Goal: Task Accomplishment & Management: Complete application form

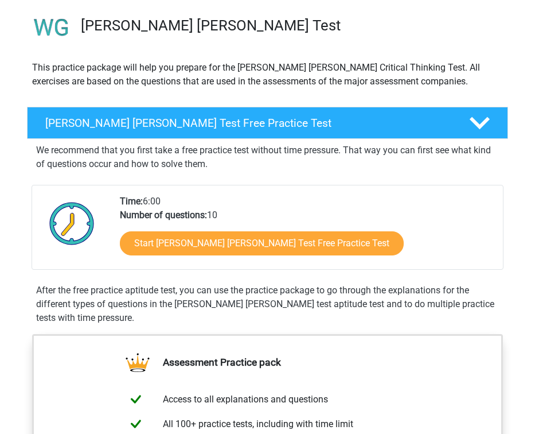
scroll to position [90, 0]
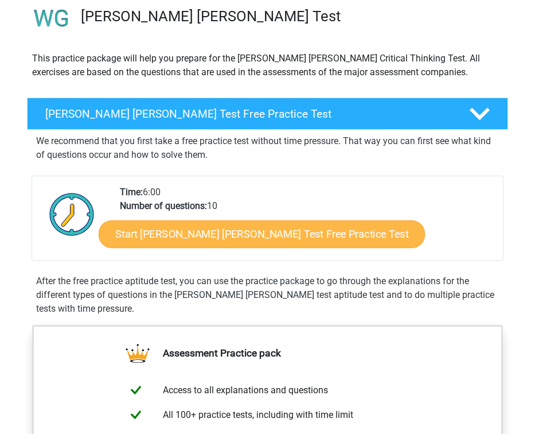
click at [182, 228] on link "Start Watson Glaser Test Free Practice Test" at bounding box center [261, 234] width 327 height 28
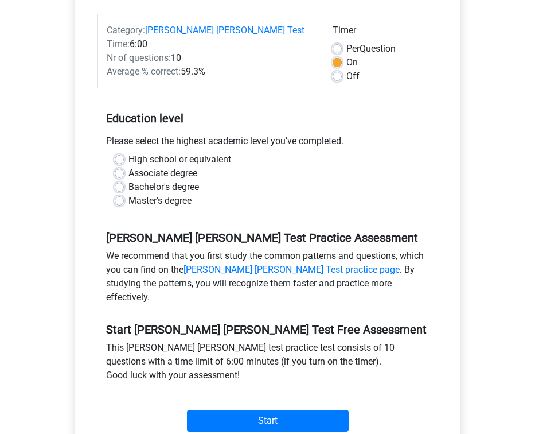
scroll to position [169, 0]
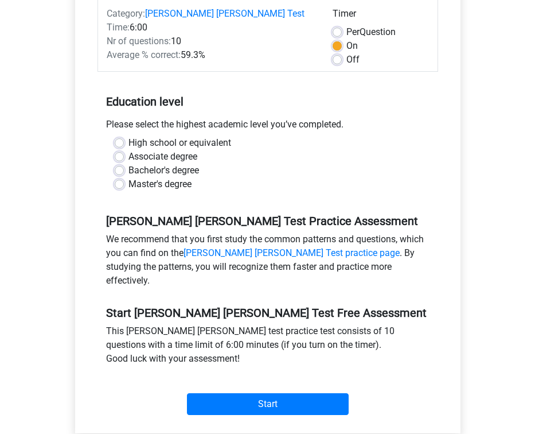
click at [129, 164] on label "Bachelor's degree" at bounding box center [164, 171] width 71 height 14
click at [120, 164] on input "Bachelor's degree" at bounding box center [119, 169] width 9 height 11
radio input "true"
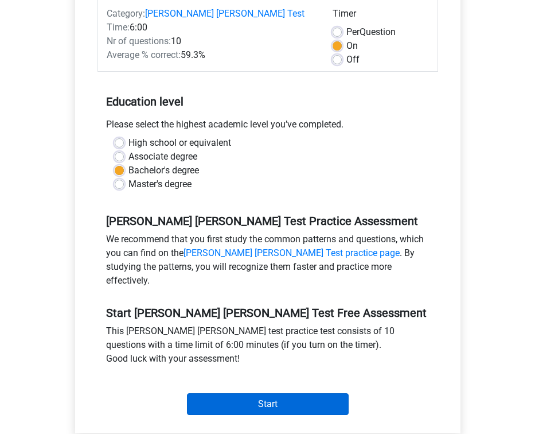
click at [256, 393] on input "Start" at bounding box center [268, 404] width 162 height 22
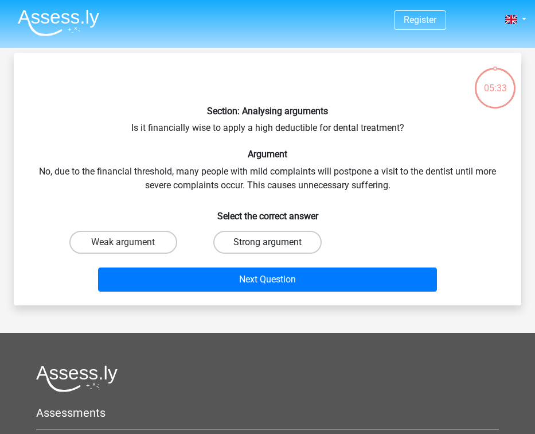
click at [252, 247] on label "Strong argument" at bounding box center [267, 242] width 108 height 23
click at [267, 247] on input "Strong argument" at bounding box center [270, 245] width 7 height 7
radio input "true"
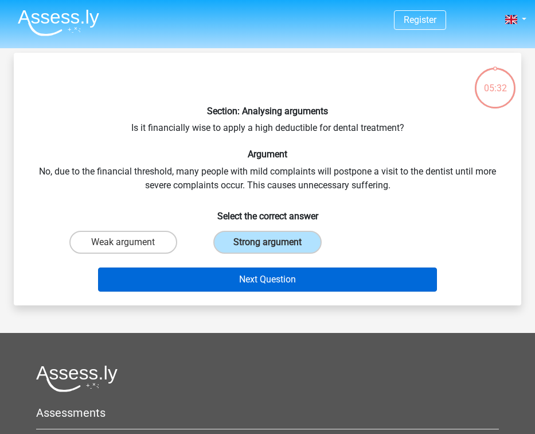
click at [270, 280] on button "Next Question" at bounding box center [267, 279] width 339 height 24
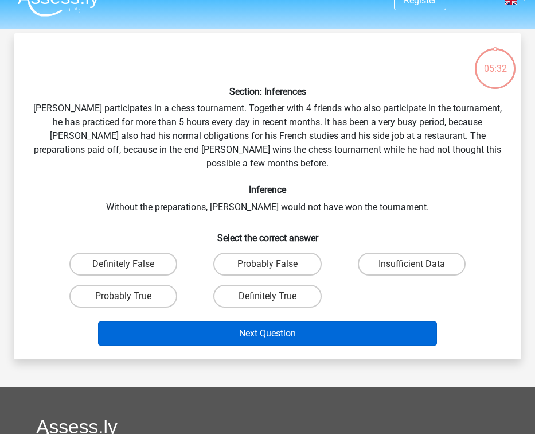
scroll to position [13, 0]
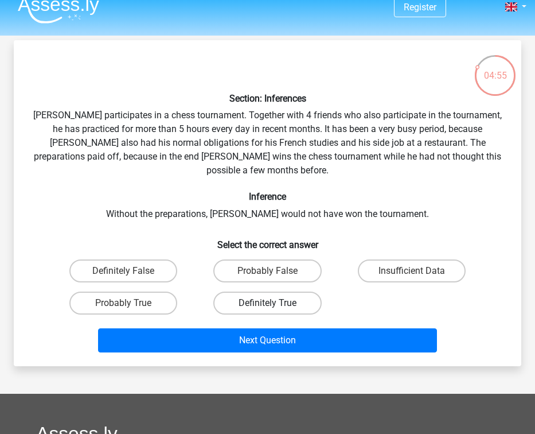
click at [288, 292] on label "Definitely True" at bounding box center [267, 303] width 108 height 23
click at [275, 303] on input "Definitely True" at bounding box center [270, 306] width 7 height 7
radio input "true"
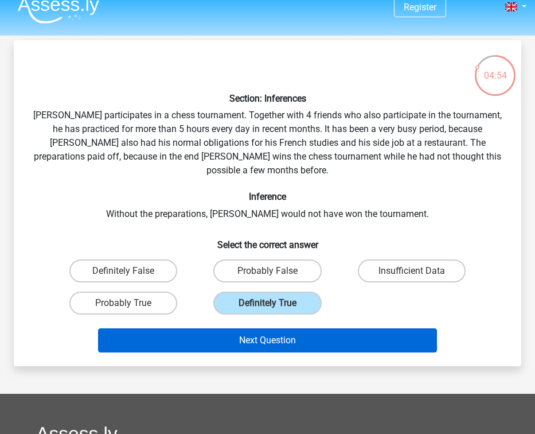
click at [294, 328] on button "Next Question" at bounding box center [267, 340] width 339 height 24
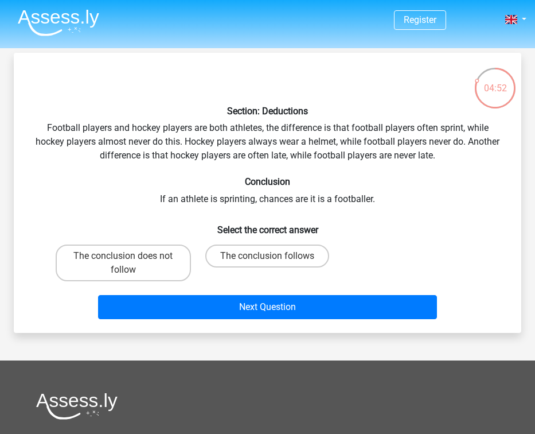
scroll to position [0, 0]
click at [253, 258] on label "The conclusion follows" at bounding box center [267, 255] width 124 height 23
click at [267, 258] on input "The conclusion follows" at bounding box center [270, 259] width 7 height 7
radio input "true"
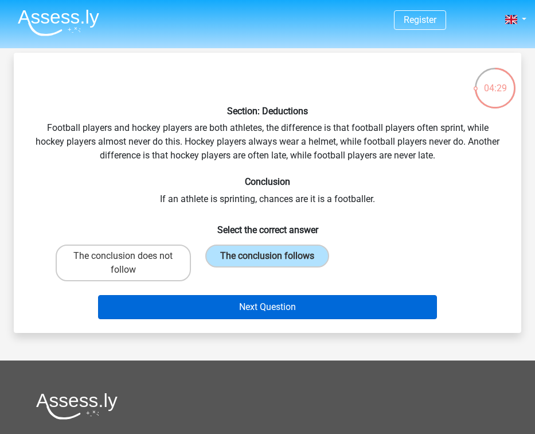
click at [269, 306] on button "Next Question" at bounding box center [267, 307] width 339 height 24
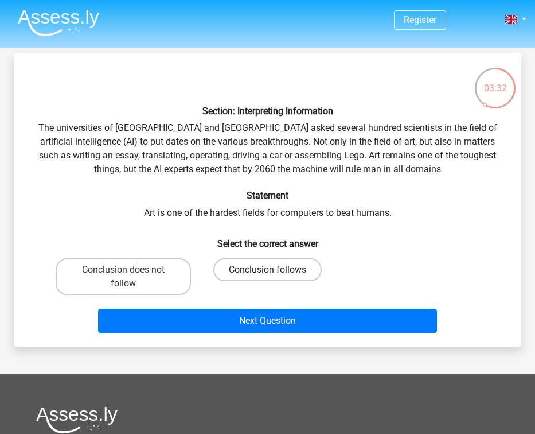
click at [300, 269] on label "Conclusion follows" at bounding box center [267, 269] width 108 height 23
click at [275, 270] on input "Conclusion follows" at bounding box center [270, 273] width 7 height 7
radio input "true"
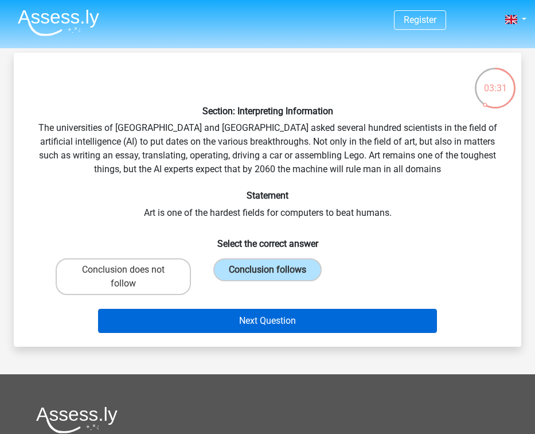
click at [315, 315] on button "Next Question" at bounding box center [267, 321] width 339 height 24
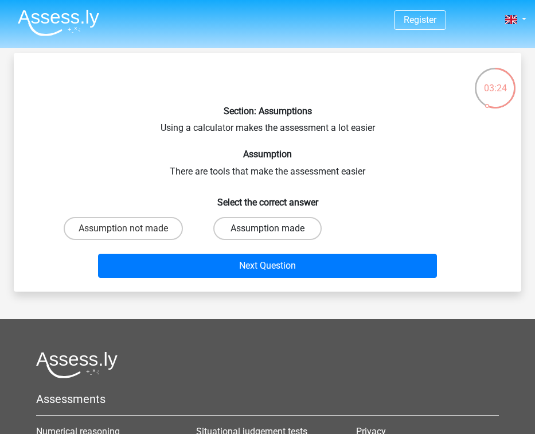
click at [290, 224] on label "Assumption made" at bounding box center [267, 228] width 108 height 23
click at [275, 228] on input "Assumption made" at bounding box center [270, 231] width 7 height 7
radio input "true"
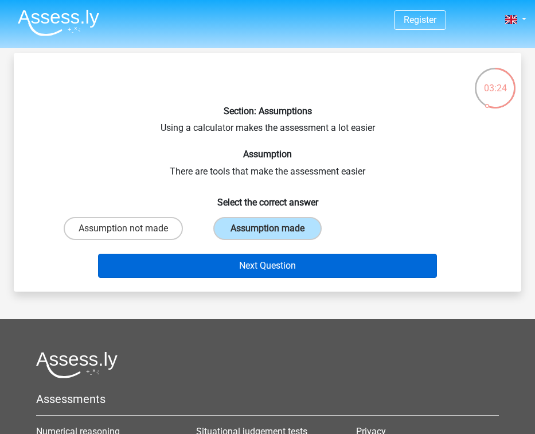
click at [296, 269] on button "Next Question" at bounding box center [267, 266] width 339 height 24
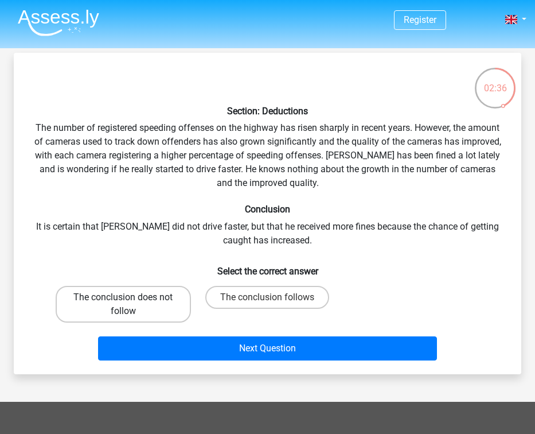
click at [162, 306] on label "The conclusion does not follow" at bounding box center [123, 304] width 135 height 37
click at [131, 305] on input "The conclusion does not follow" at bounding box center [126, 300] width 7 height 7
radio input "true"
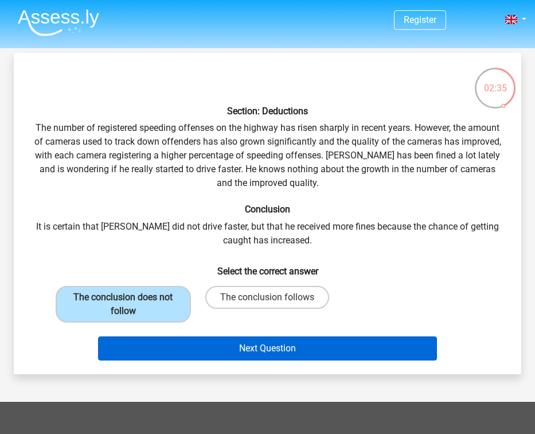
click at [240, 345] on button "Next Question" at bounding box center [267, 348] width 339 height 24
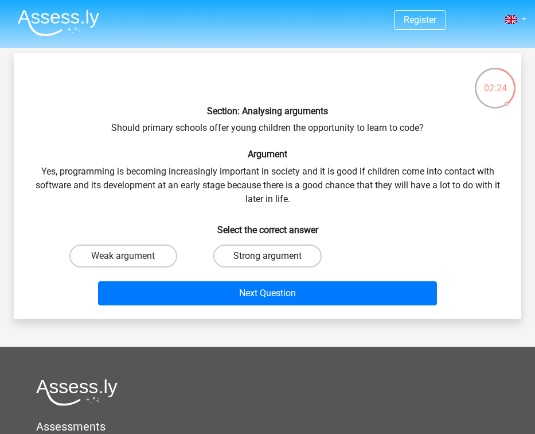
click at [285, 253] on label "Strong argument" at bounding box center [267, 255] width 108 height 23
click at [275, 256] on input "Strong argument" at bounding box center [270, 259] width 7 height 7
radio input "true"
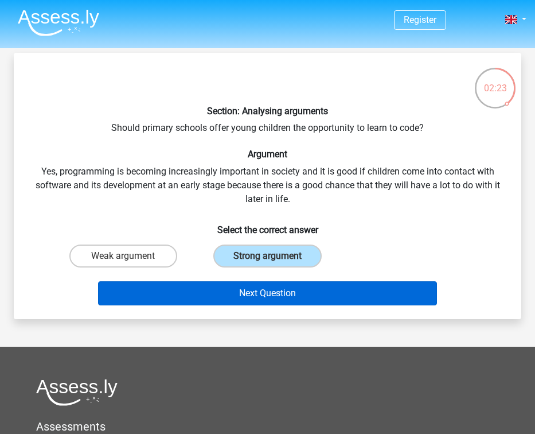
click at [284, 290] on button "Next Question" at bounding box center [267, 293] width 339 height 24
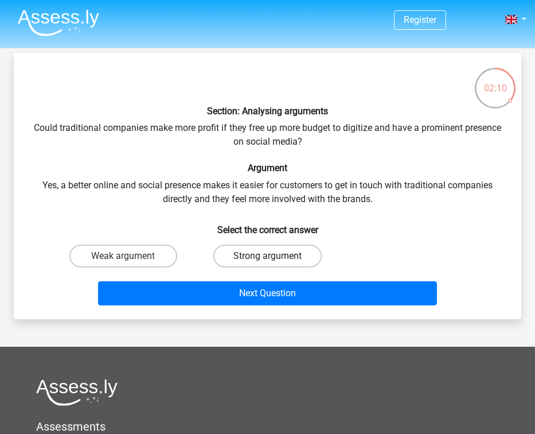
click at [293, 254] on label "Strong argument" at bounding box center [267, 255] width 108 height 23
click at [275, 256] on input "Strong argument" at bounding box center [270, 259] width 7 height 7
radio input "true"
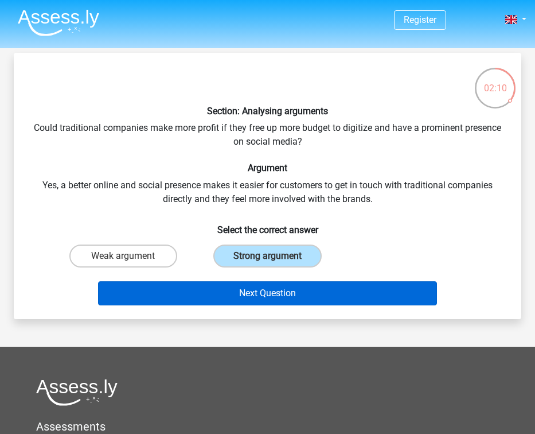
click at [299, 294] on button "Next Question" at bounding box center [267, 293] width 339 height 24
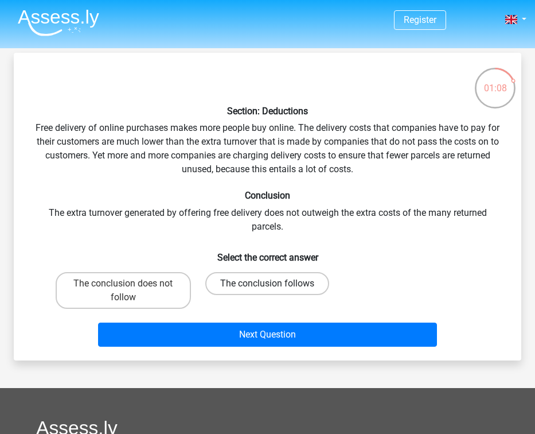
click at [257, 282] on label "The conclusion follows" at bounding box center [267, 283] width 124 height 23
click at [267, 284] on input "The conclusion follows" at bounding box center [270, 287] width 7 height 7
radio input "true"
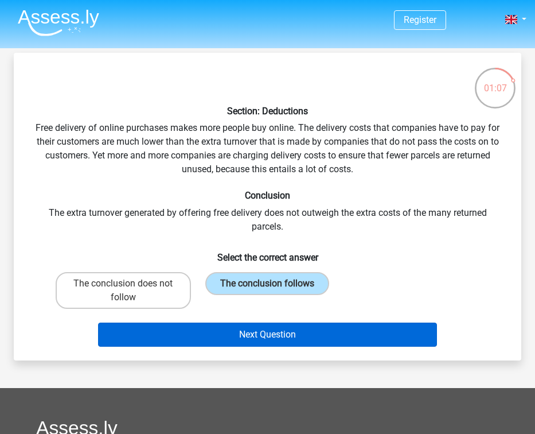
click at [261, 337] on button "Next Question" at bounding box center [267, 335] width 339 height 24
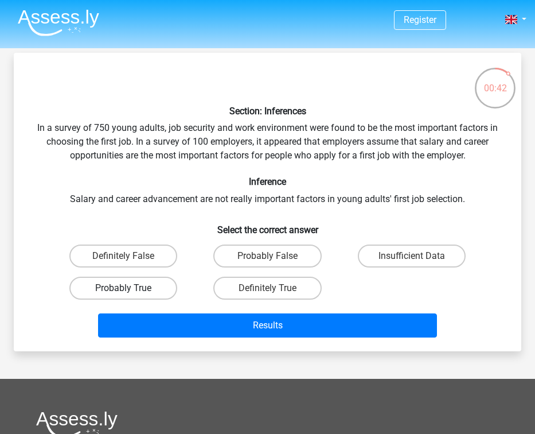
click at [136, 293] on label "Probably True" at bounding box center [123, 288] width 108 height 23
click at [131, 293] on input "Probably True" at bounding box center [126, 291] width 7 height 7
radio input "true"
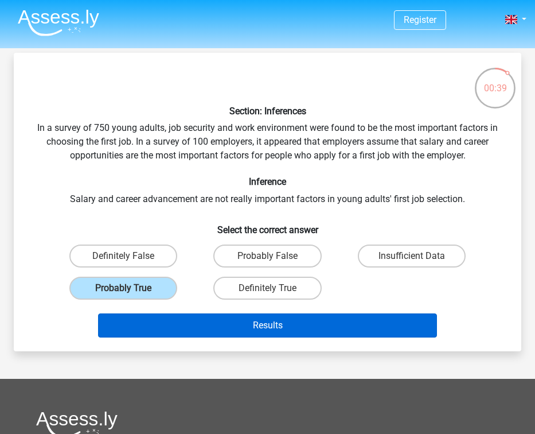
click at [278, 319] on button "Results" at bounding box center [267, 325] width 339 height 24
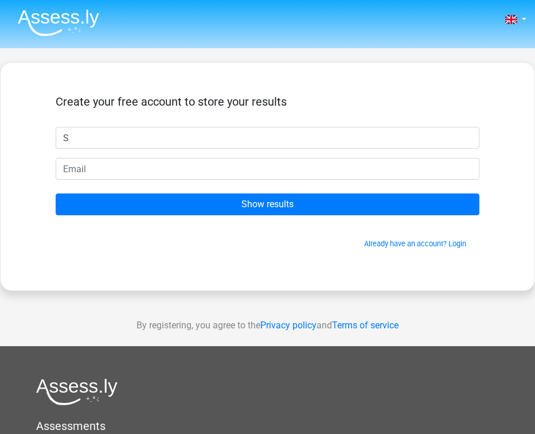
type input "S"
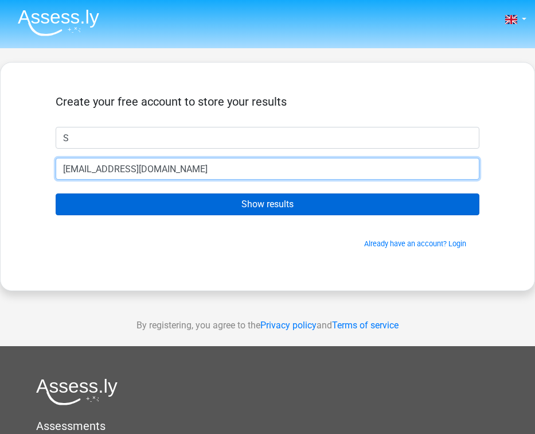
type input "sofialoenko@gmail.com"
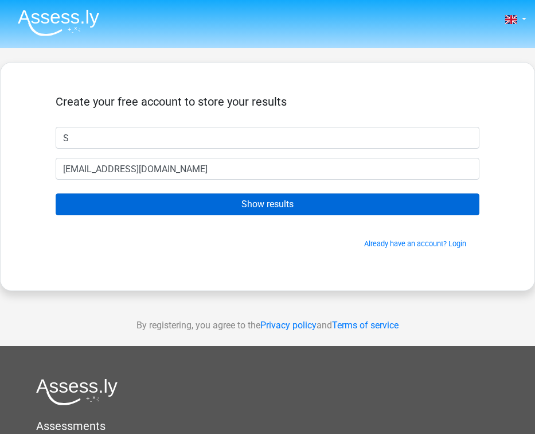
click at [265, 205] on input "Show results" at bounding box center [268, 204] width 424 height 22
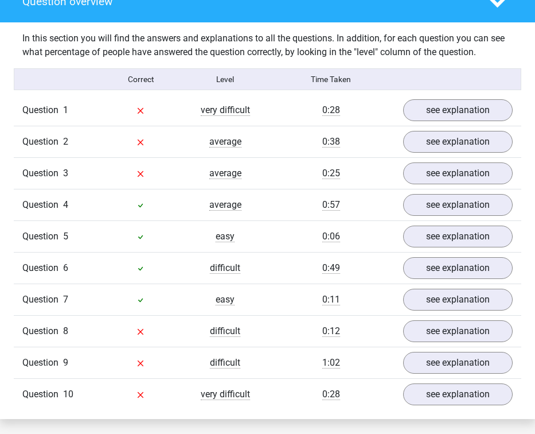
scroll to position [867, 0]
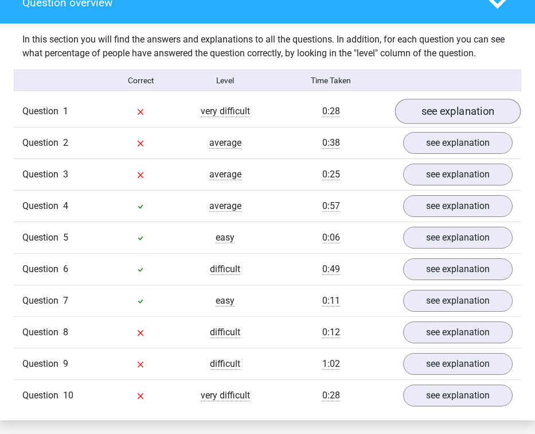
click at [445, 102] on link "see explanation" at bounding box center [458, 111] width 126 height 25
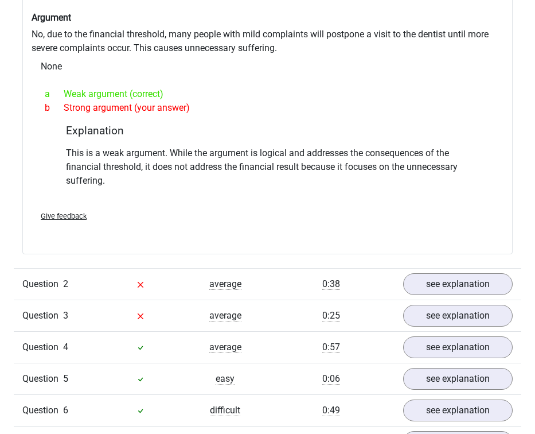
scroll to position [1114, 0]
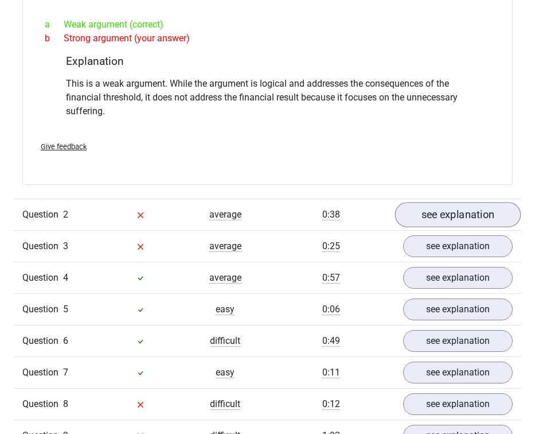
click at [438, 208] on link "see explanation" at bounding box center [458, 214] width 126 height 25
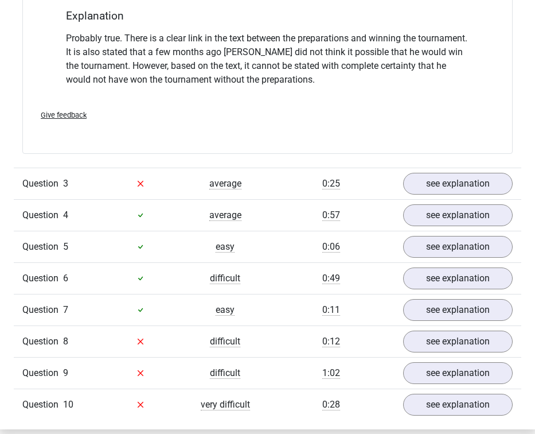
scroll to position [1579, 0]
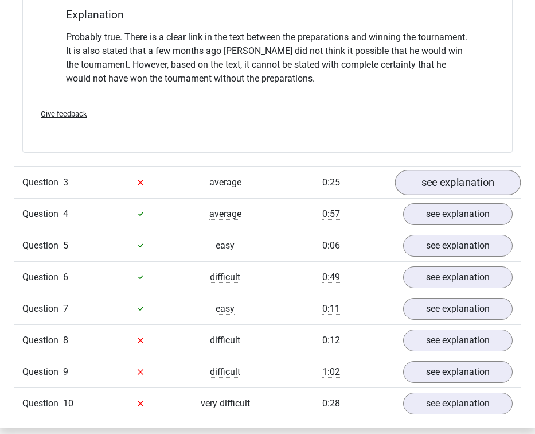
click at [447, 170] on link "see explanation" at bounding box center [458, 182] width 126 height 25
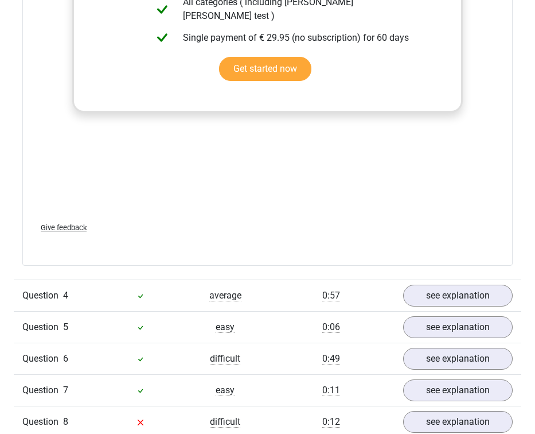
scroll to position [2121, 0]
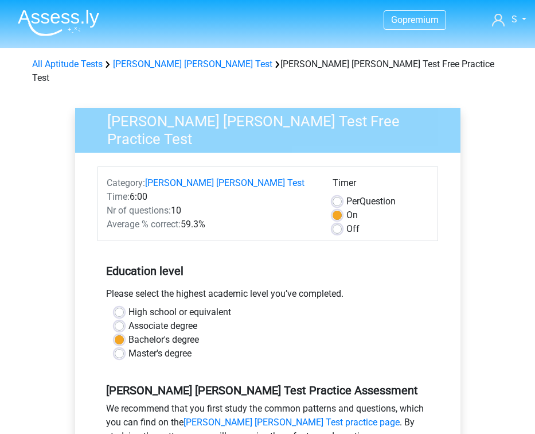
scroll to position [169, 0]
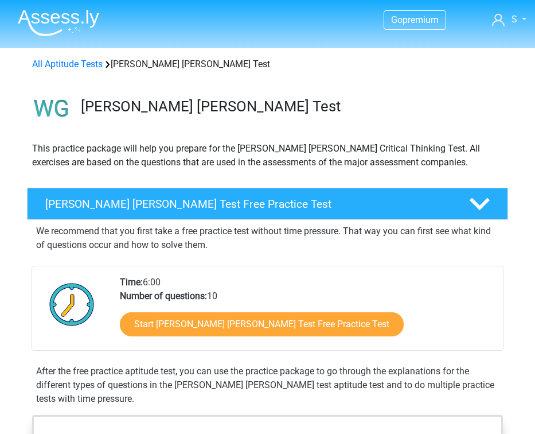
scroll to position [90, 0]
